Goal: Navigation & Orientation: Find specific page/section

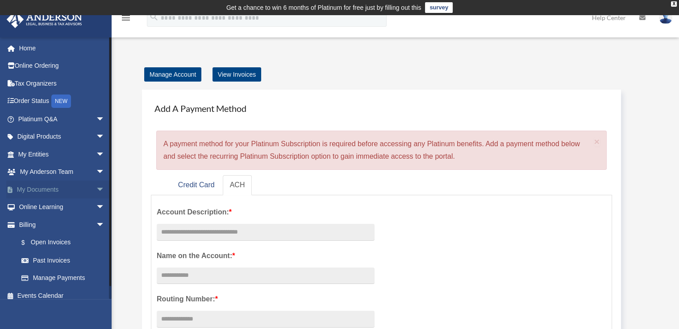
click at [96, 187] on span "arrow_drop_down" at bounding box center [105, 190] width 18 height 18
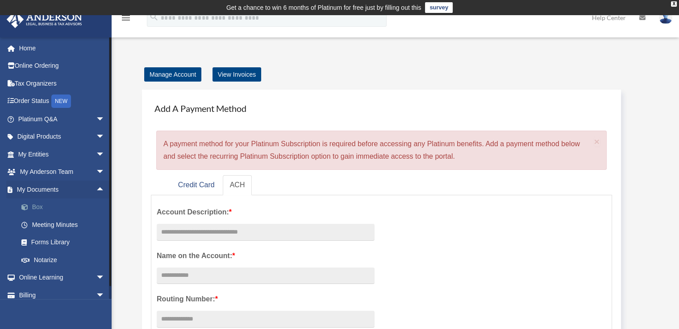
click at [63, 204] on link "Box" at bounding box center [66, 208] width 106 height 18
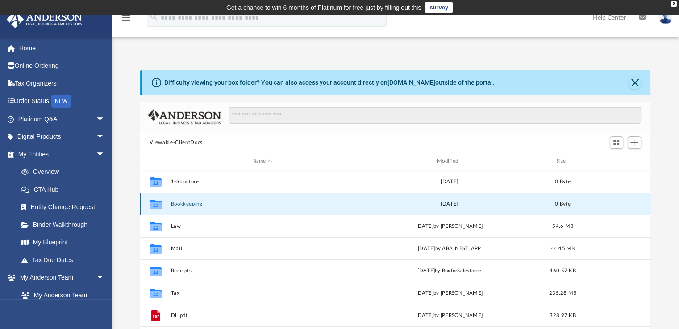
click at [183, 202] on button "Bookkeeping" at bounding box center [262, 204] width 183 height 6
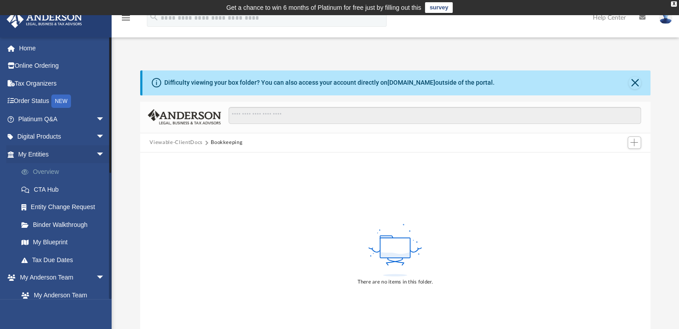
click at [57, 171] on link "Overview" at bounding box center [66, 172] width 106 height 18
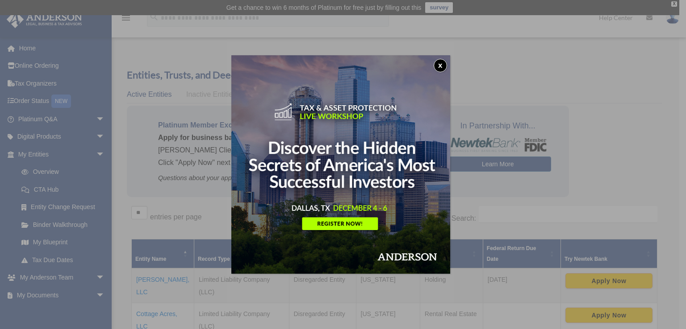
click at [442, 65] on button "x" at bounding box center [440, 65] width 13 height 13
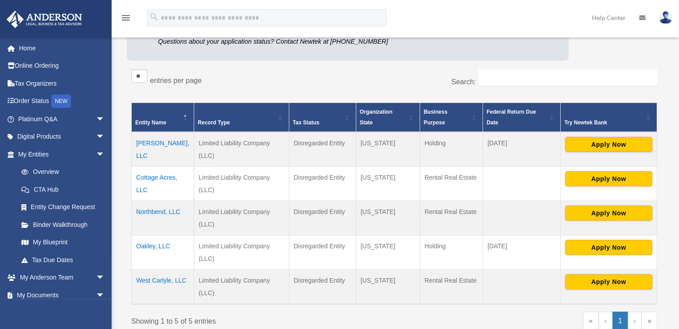
scroll to position [141, 0]
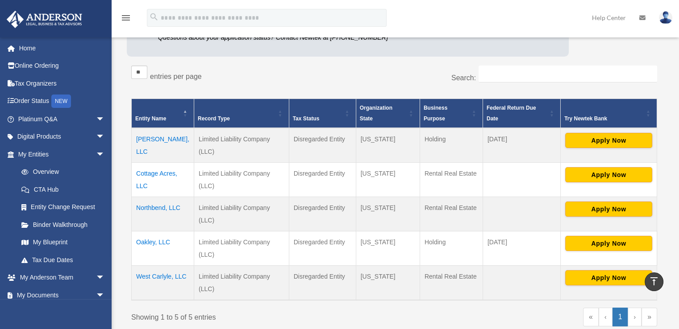
click at [155, 239] on td "Oakley, LLC" at bounding box center [163, 248] width 63 height 34
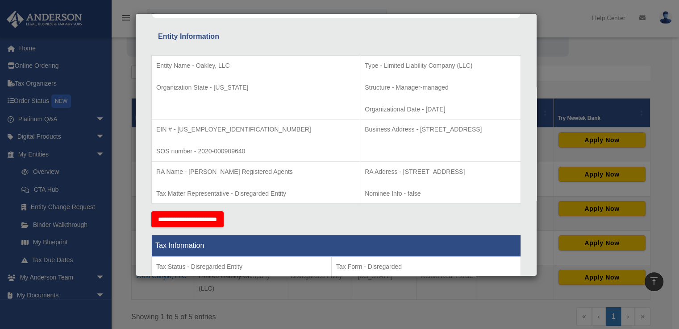
scroll to position [0, 0]
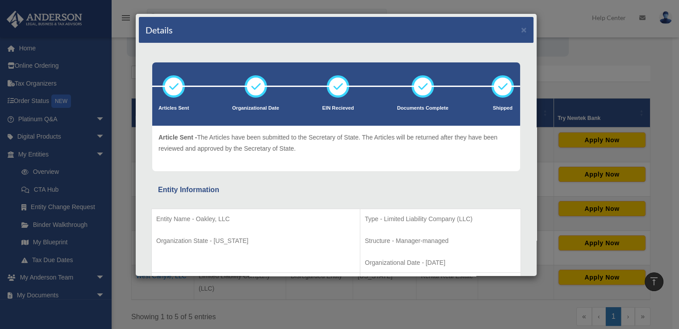
click at [553, 17] on div "Details × Articles Sent Organizational Date" at bounding box center [339, 164] width 679 height 329
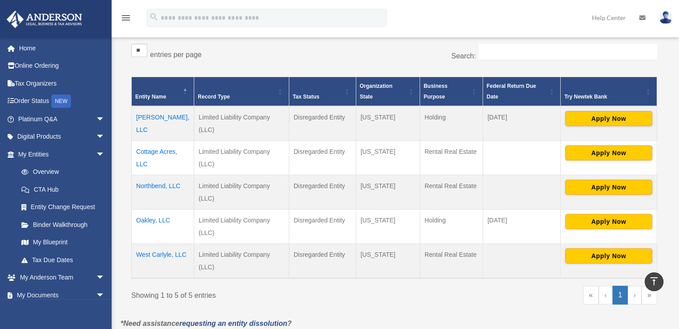
scroll to position [163, 0]
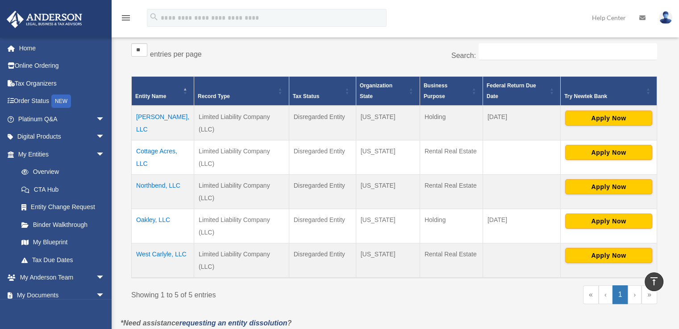
click at [666, 18] on img at bounding box center [665, 17] width 13 height 13
click at [550, 11] on div "menu search Site Menu add lindapike@penfedrealty.com My Profile Reset Password …" at bounding box center [340, 22] width 666 height 30
click at [25, 48] on link "Home" at bounding box center [62, 48] width 112 height 18
